Goal: Task Accomplishment & Management: Use online tool/utility

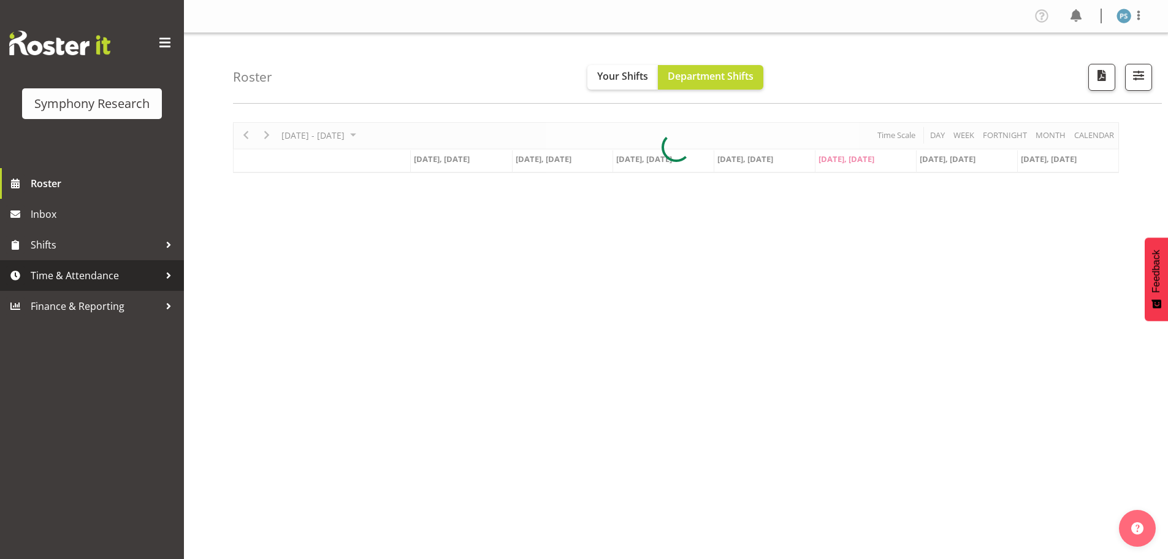
click at [133, 279] on span "Time & Attendance" at bounding box center [95, 275] width 129 height 18
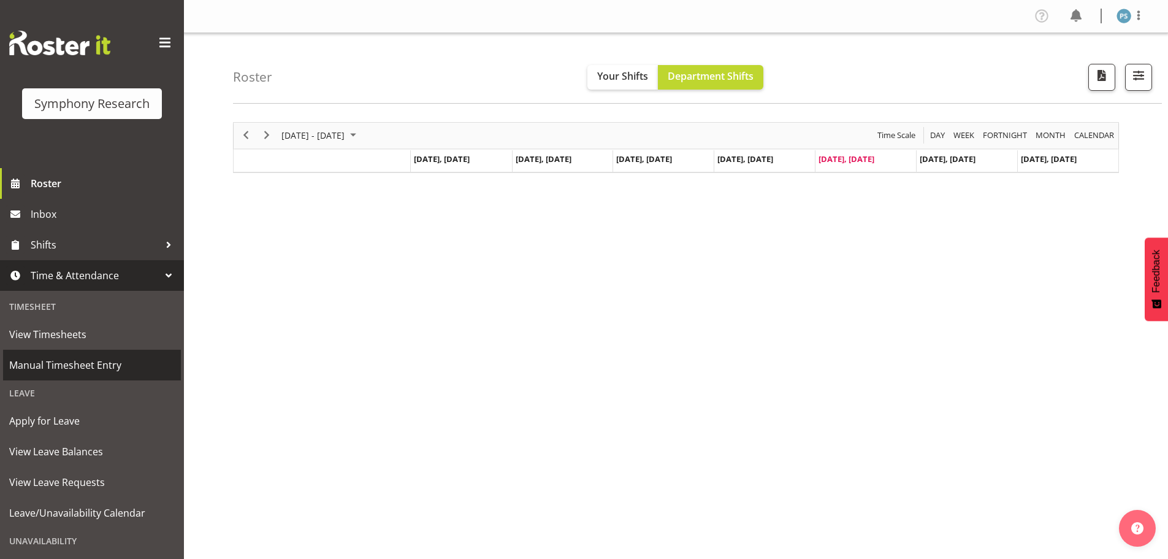
click at [140, 354] on link "Manual Timesheet Entry" at bounding box center [92, 364] width 178 height 31
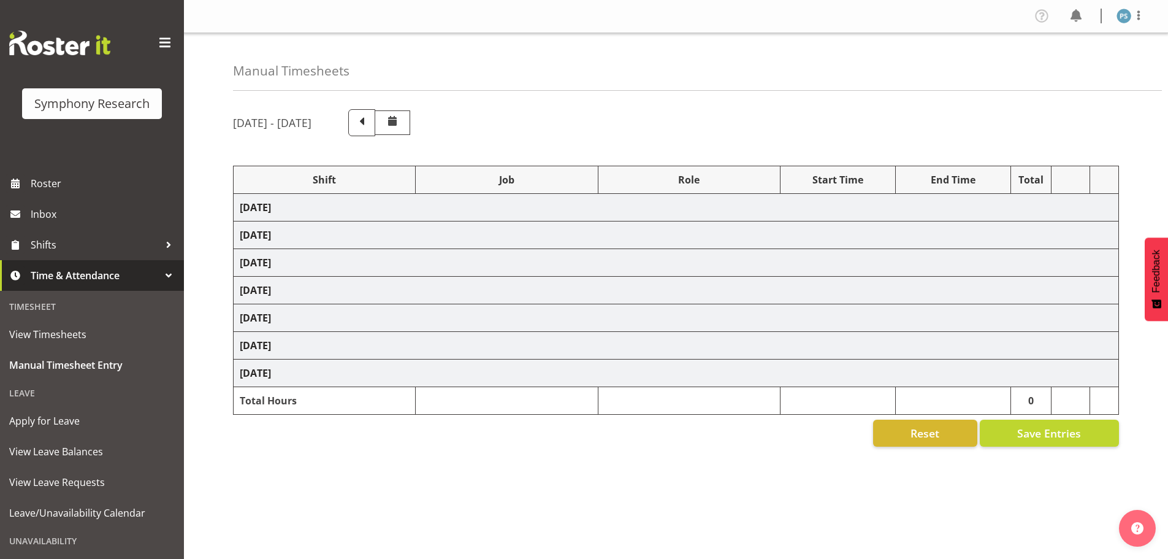
select select "4583"
select select "10499"
select select "4583"
select select "10499"
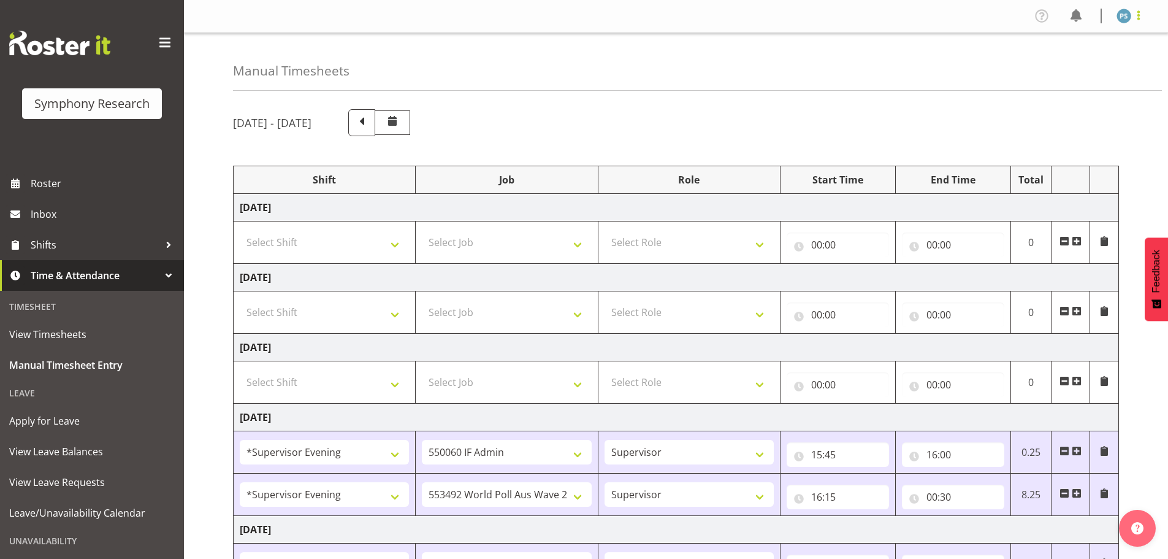
click at [1142, 10] on span at bounding box center [1138, 15] width 15 height 15
click at [1101, 66] on link "Log Out" at bounding box center [1087, 64] width 118 height 22
